Goal: Task Accomplishment & Management: Complete application form

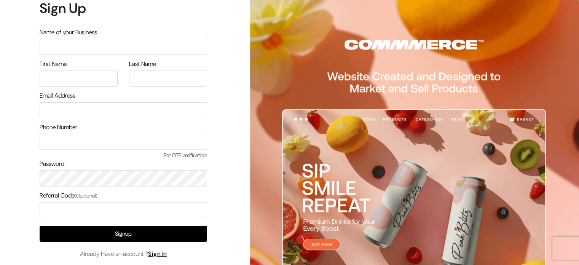
click at [158, 48] on input "text" at bounding box center [124, 47] width 168 height 16
type input "cloths"
click at [86, 74] on input "text" at bounding box center [79, 78] width 78 height 16
type input "bipin"
click at [153, 78] on input "text" at bounding box center [168, 78] width 78 height 16
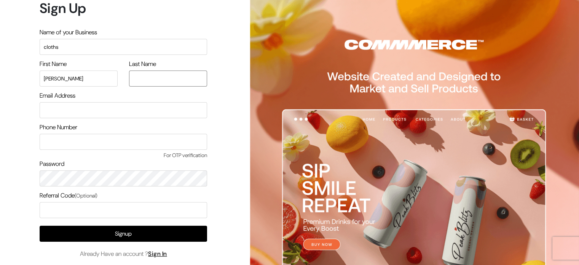
type input "singh"
click at [137, 110] on input "email" at bounding box center [124, 110] width 168 height 16
type input "[EMAIL_ADDRESS][DOMAIN_NAME]"
click at [96, 145] on input "text" at bounding box center [124, 142] width 168 height 16
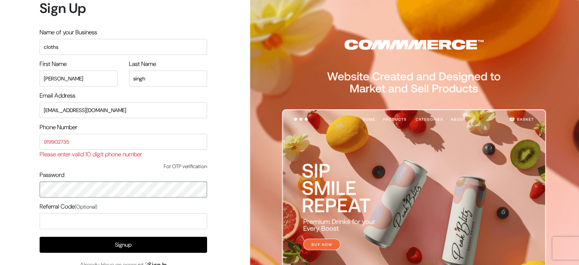
click at [75, 175] on div "Password" at bounding box center [124, 183] width 168 height 27
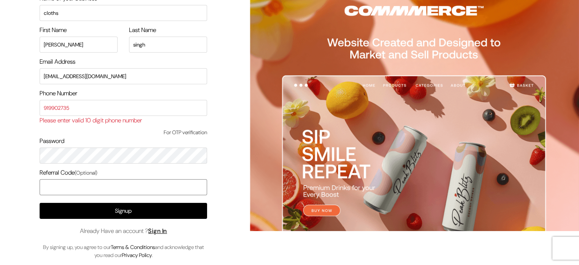
click at [83, 188] on input "text" at bounding box center [124, 187] width 168 height 16
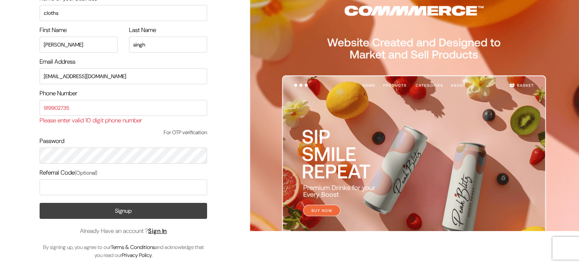
click at [115, 209] on button "Signup" at bounding box center [124, 211] width 168 height 16
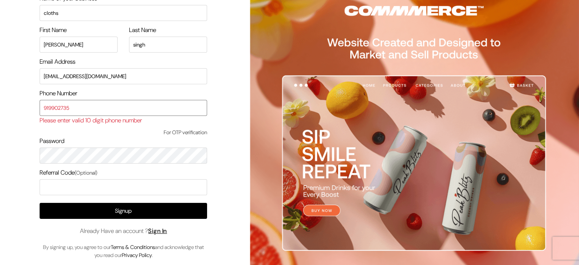
click at [78, 107] on input "919902735" at bounding box center [124, 108] width 168 height 16
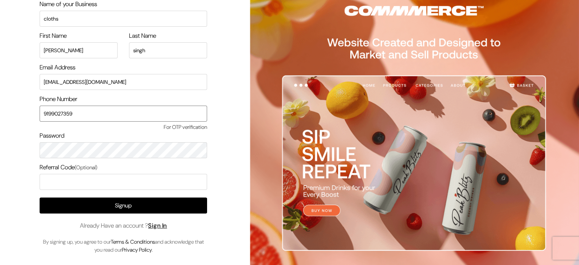
click at [49, 111] on input "9199027359" at bounding box center [124, 113] width 168 height 16
type input "999027359"
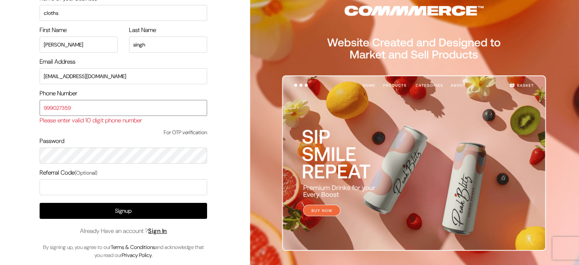
click at [56, 109] on input "999027359" at bounding box center [124, 108] width 168 height 16
click at [56, 109] on input "text" at bounding box center [124, 108] width 168 height 16
type input "9"
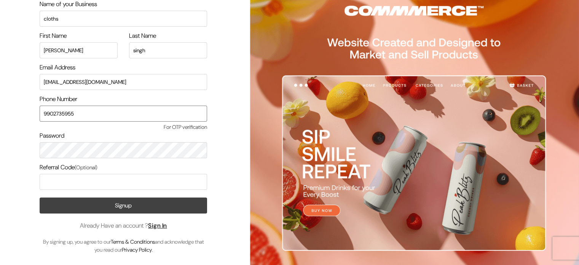
type input "9902735955"
click at [101, 209] on button "Signup" at bounding box center [124, 205] width 168 height 16
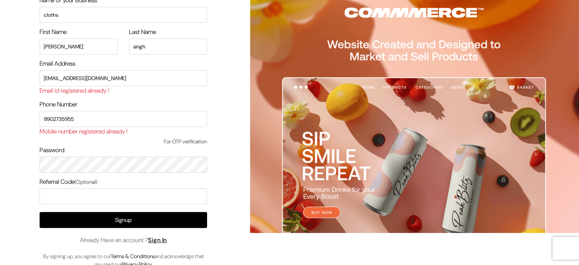
scroll to position [41, 0]
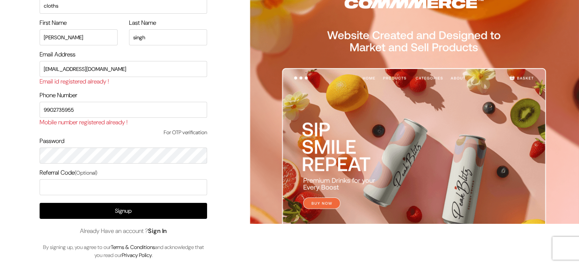
click at [163, 228] on link "Sign In" at bounding box center [157, 231] width 19 height 8
